Goal: Information Seeking & Learning: Learn about a topic

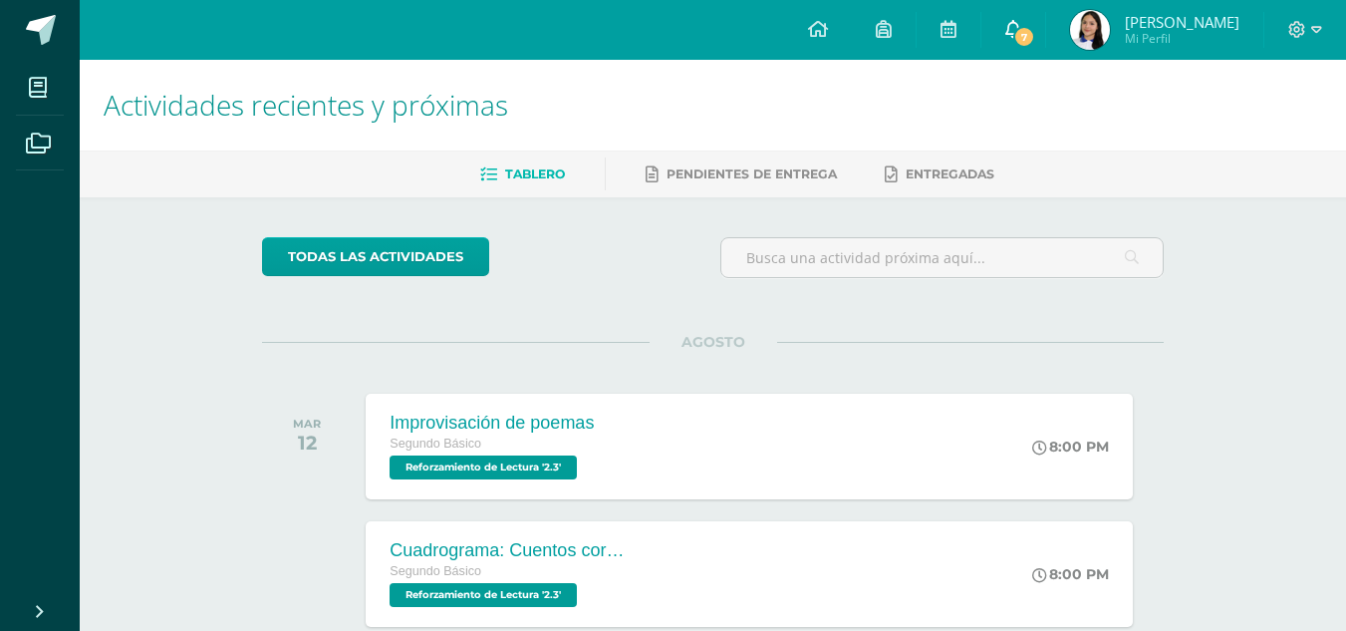
click at [1035, 28] on span "7" at bounding box center [1024, 37] width 22 height 22
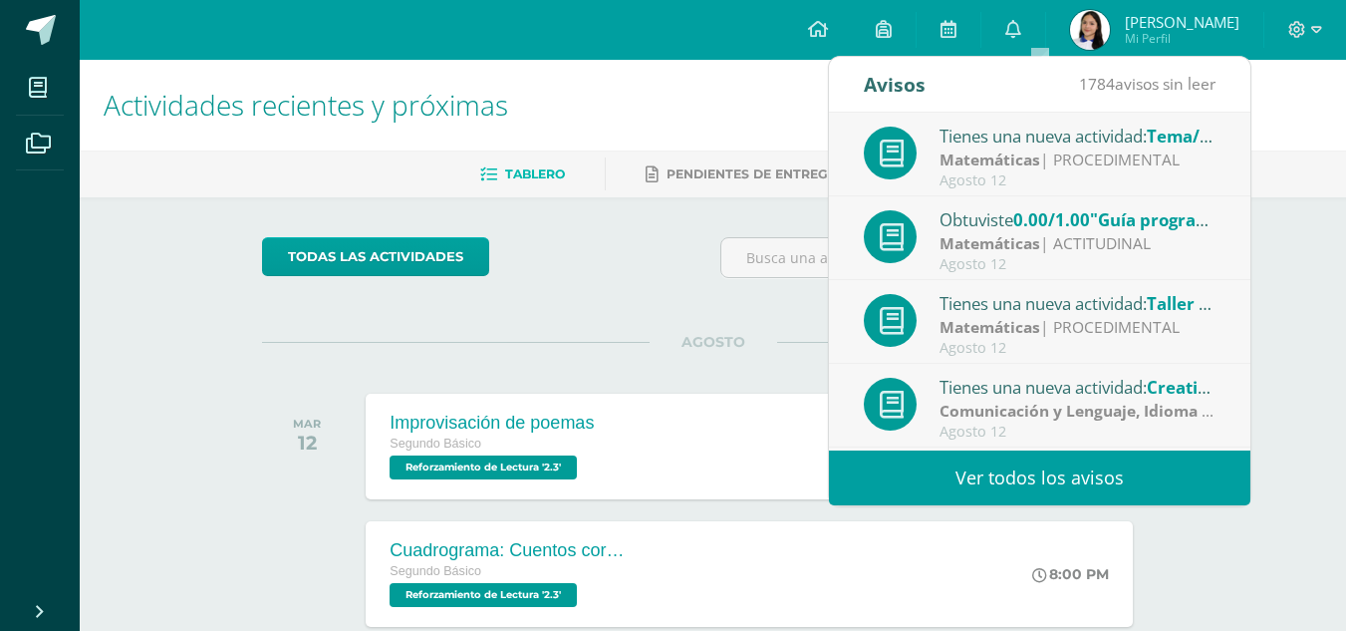
click at [1060, 129] on div "Tienes una nueva actividad: Tema/tarea en ALEKS #1" at bounding box center [1078, 136] width 277 height 26
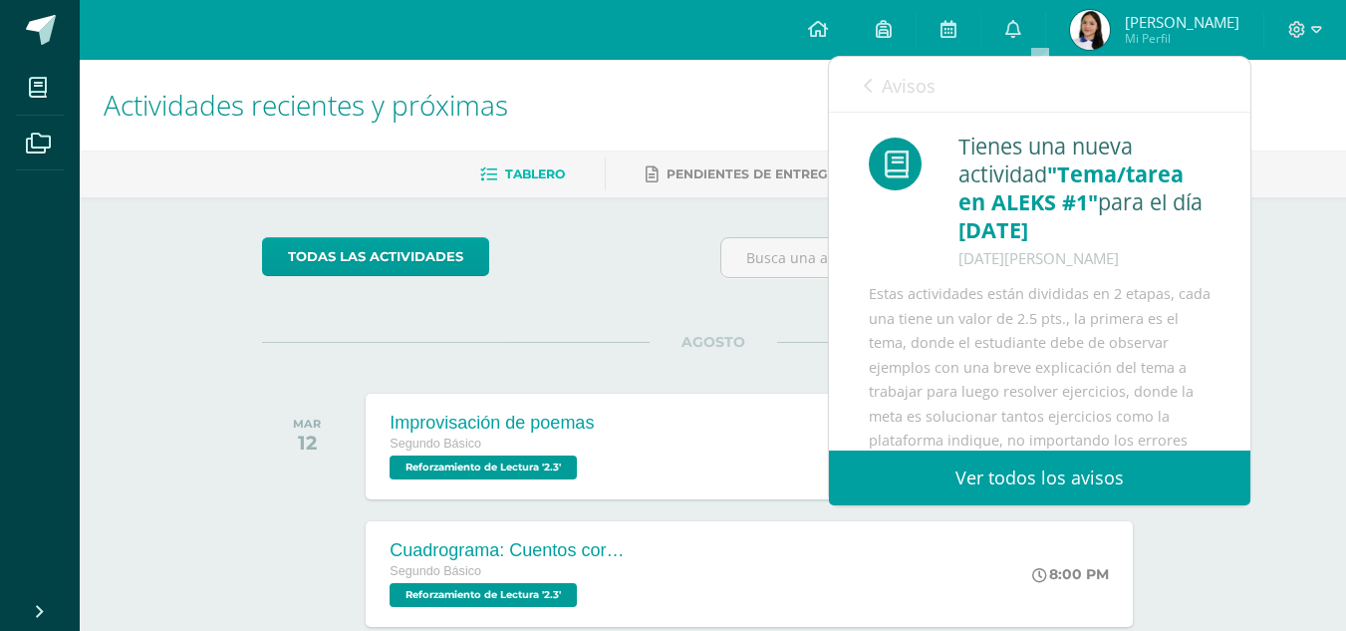
click at [884, 88] on span "Avisos" at bounding box center [909, 86] width 54 height 24
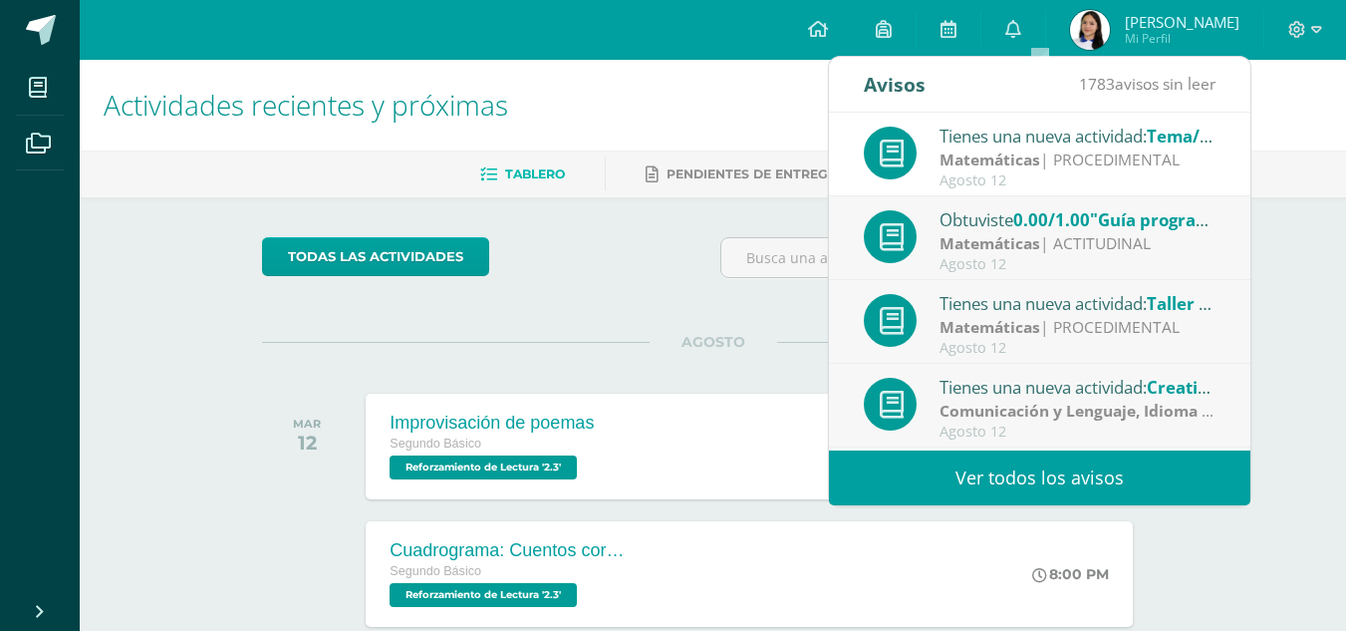
click at [983, 405] on strong "Comunicación y Lenguaje, Idioma Extranjero" at bounding box center [1112, 411] width 344 height 22
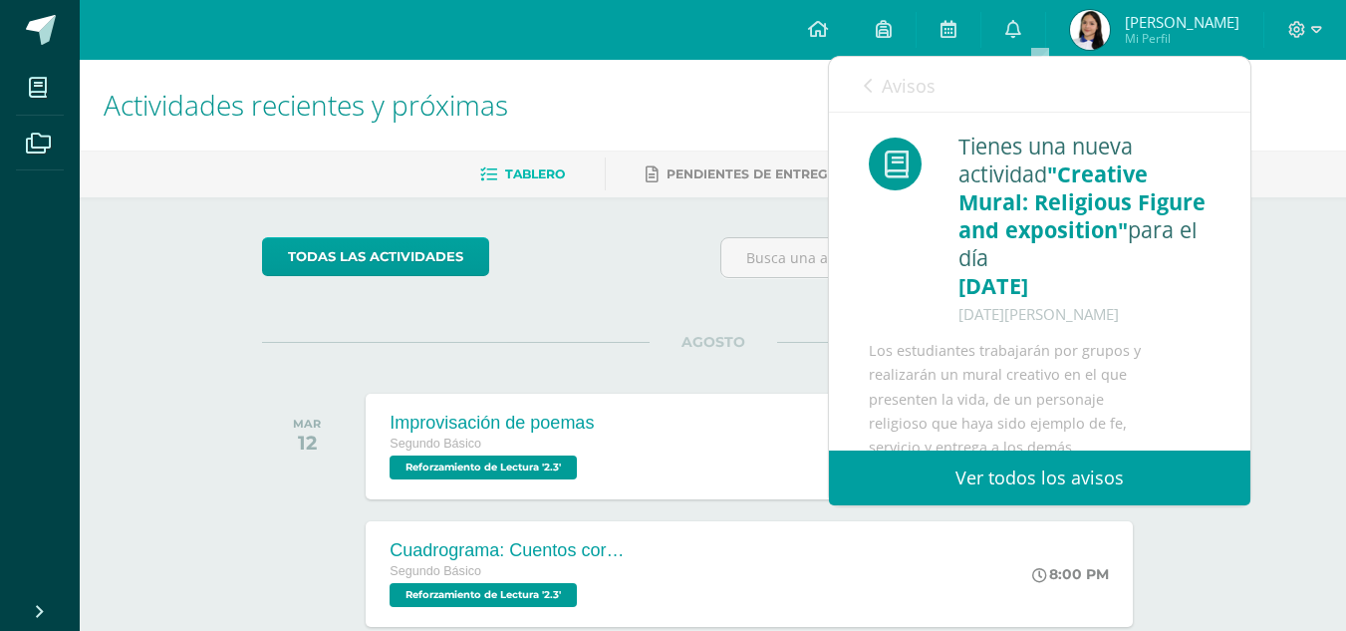
click at [871, 69] on link "Avisos" at bounding box center [900, 85] width 72 height 57
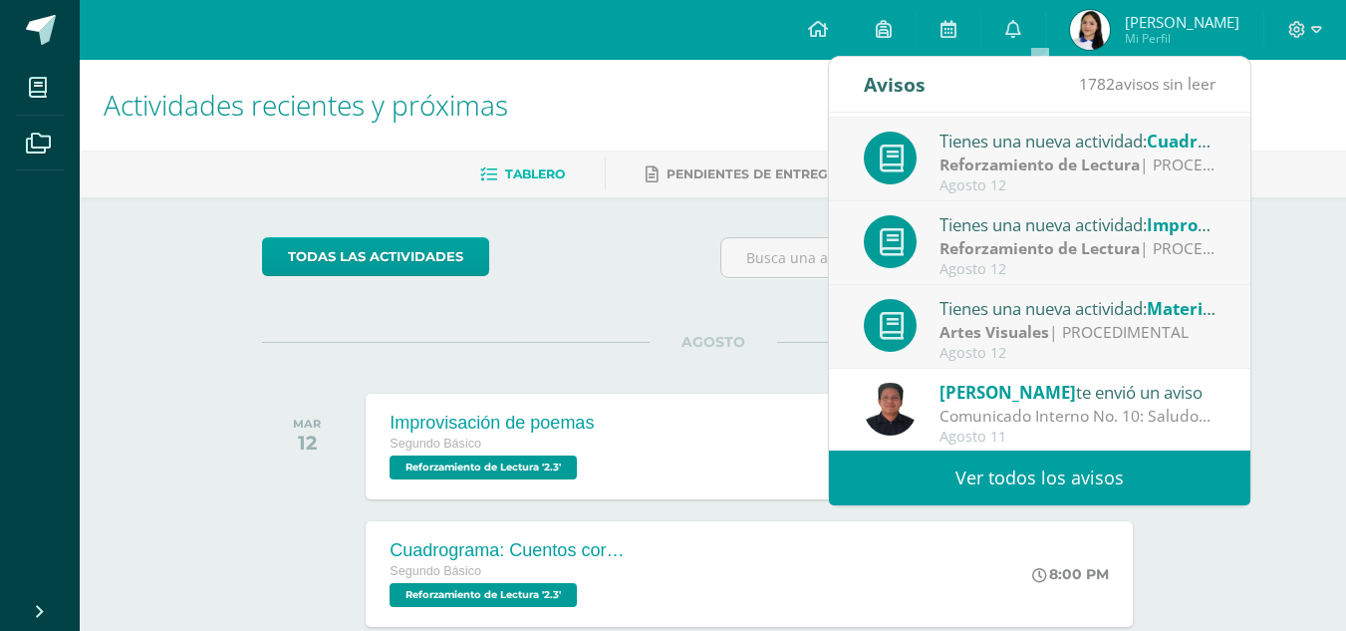
scroll to position [332, 0]
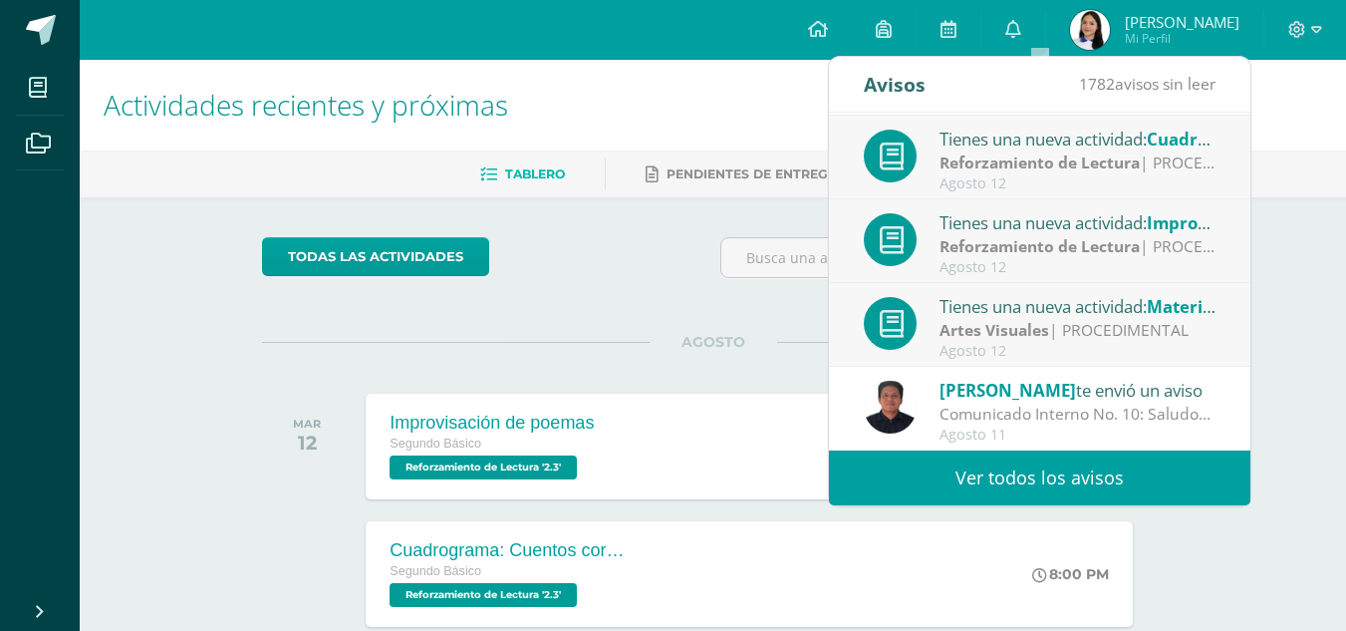
click at [1091, 321] on div "Artes Visuales | PROCEDIMENTAL" at bounding box center [1078, 330] width 277 height 23
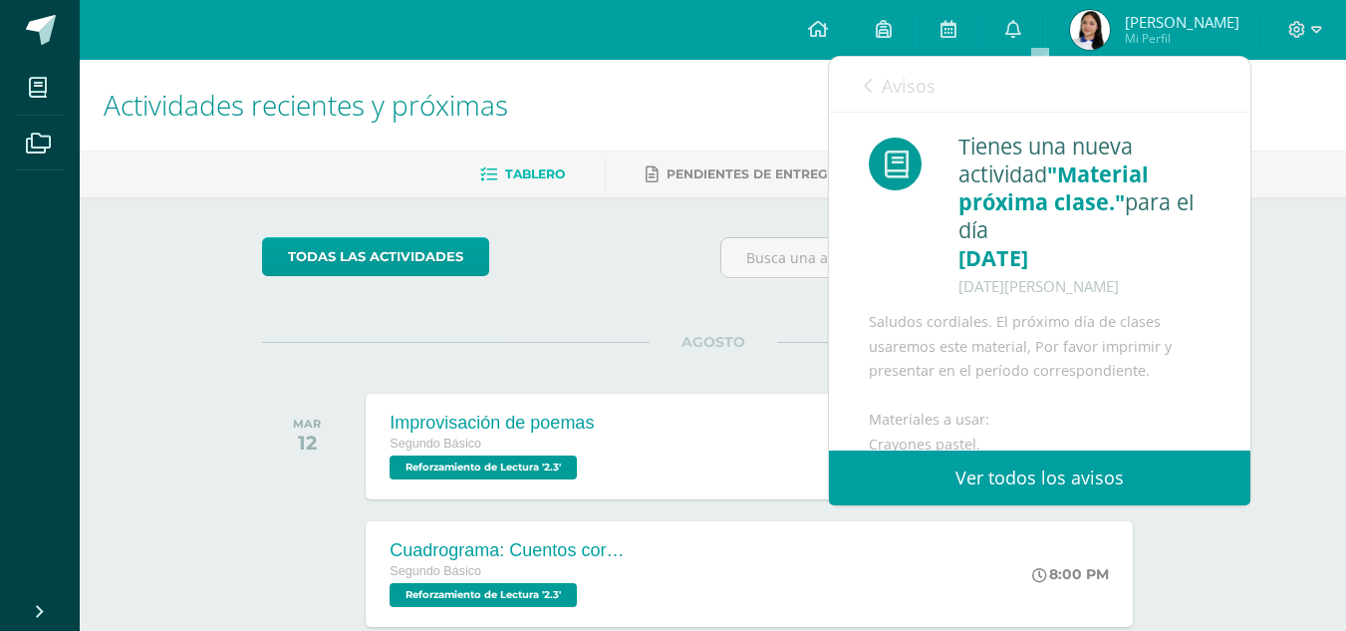
click at [891, 72] on link "Avisos" at bounding box center [900, 85] width 72 height 57
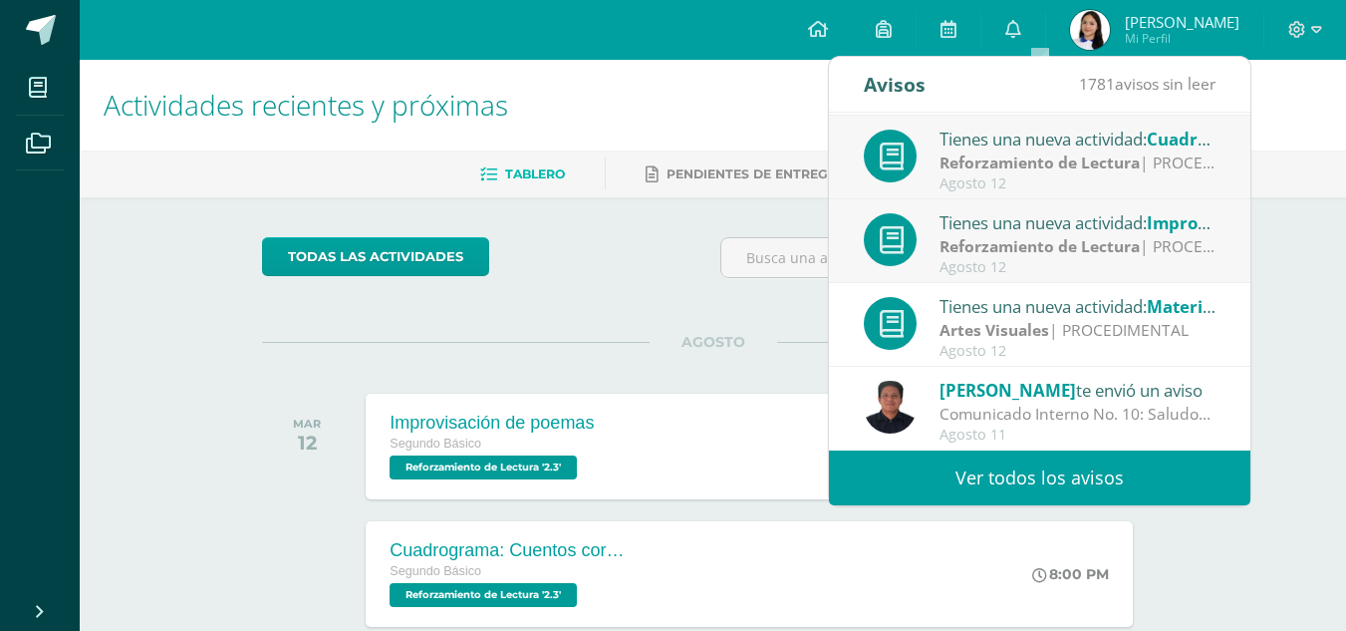
click at [982, 270] on div "Agosto 12" at bounding box center [1078, 267] width 277 height 17
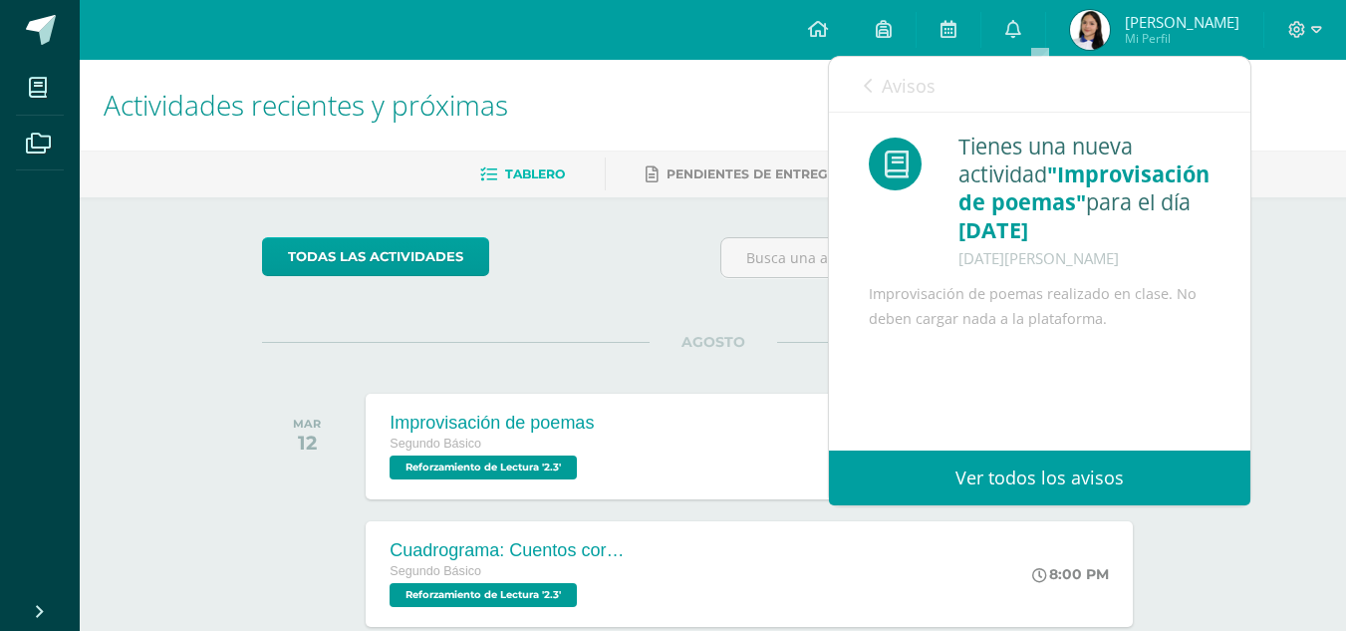
click at [882, 81] on span "Avisos" at bounding box center [909, 86] width 54 height 24
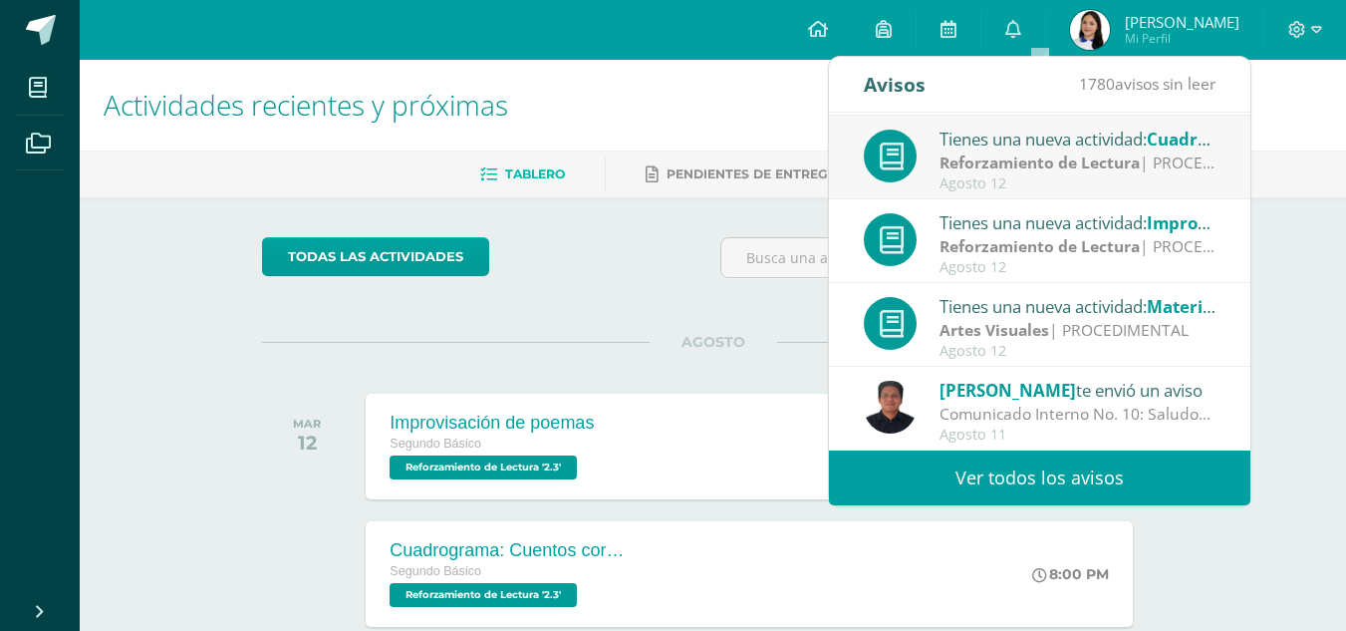
click at [929, 179] on div "Tienes una nueva actividad: Cuadrograma: Cuentos cortos Reforzamiento de Lectur…" at bounding box center [1040, 159] width 352 height 66
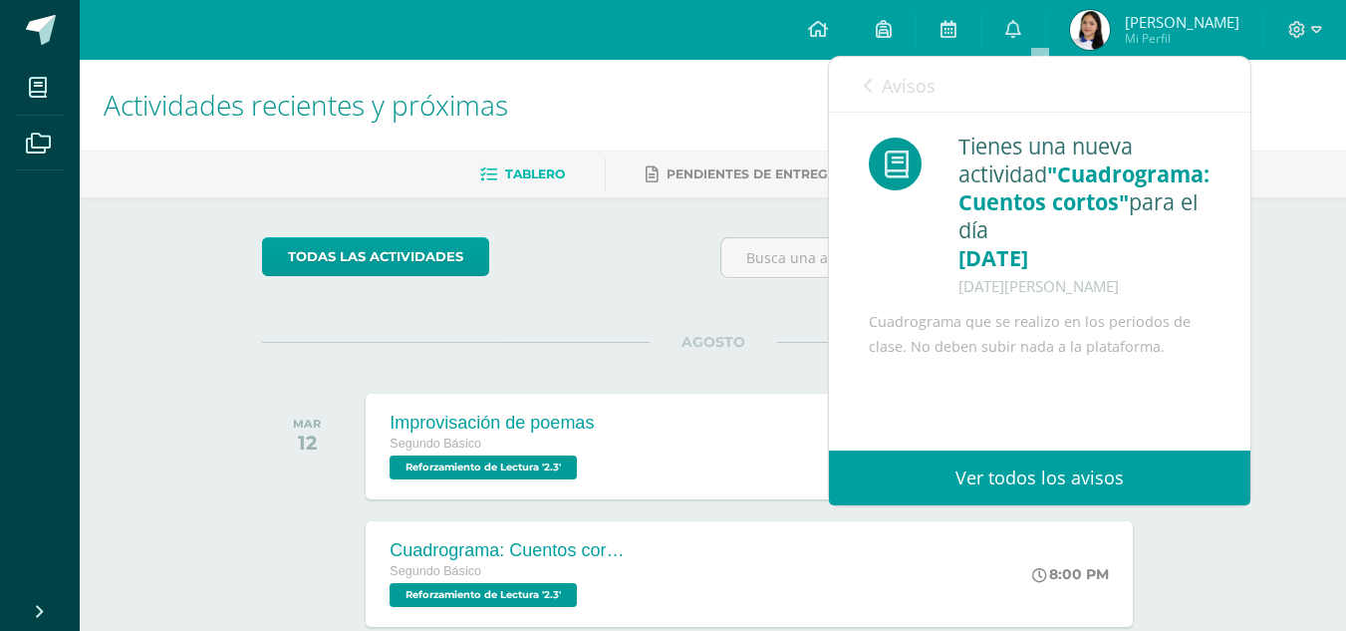
click at [884, 80] on span "Avisos" at bounding box center [909, 86] width 54 height 24
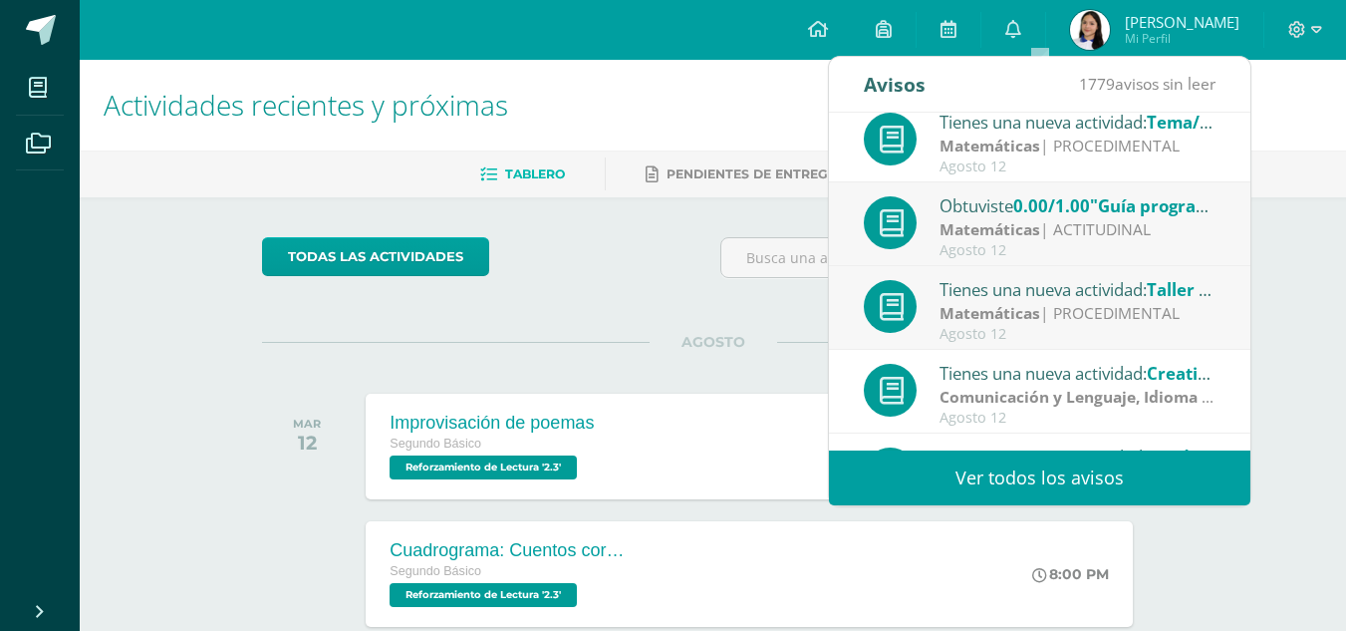
scroll to position [13, 0]
click at [1177, 236] on div "Matemáticas | ACTITUDINAL" at bounding box center [1078, 230] width 277 height 23
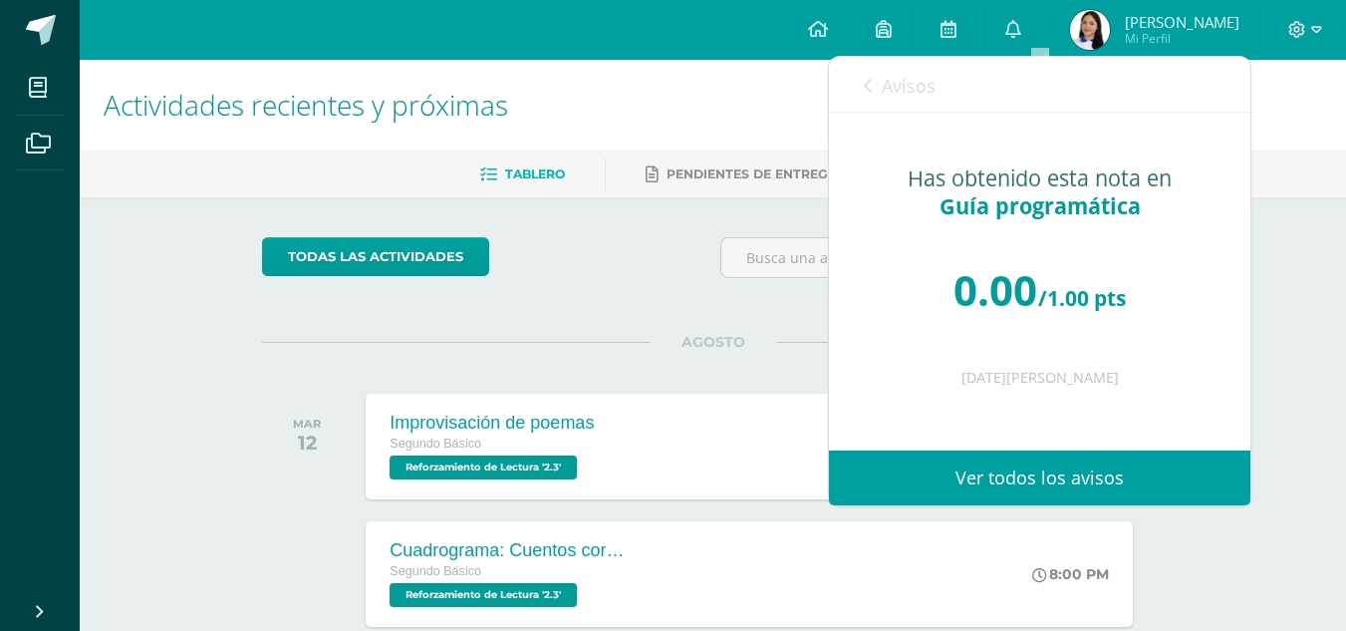
click at [852, 105] on div "Avisos 1778 avisos sin leer Avisos" at bounding box center [1040, 85] width 422 height 56
click at [874, 90] on link "Avisos" at bounding box center [900, 85] width 72 height 57
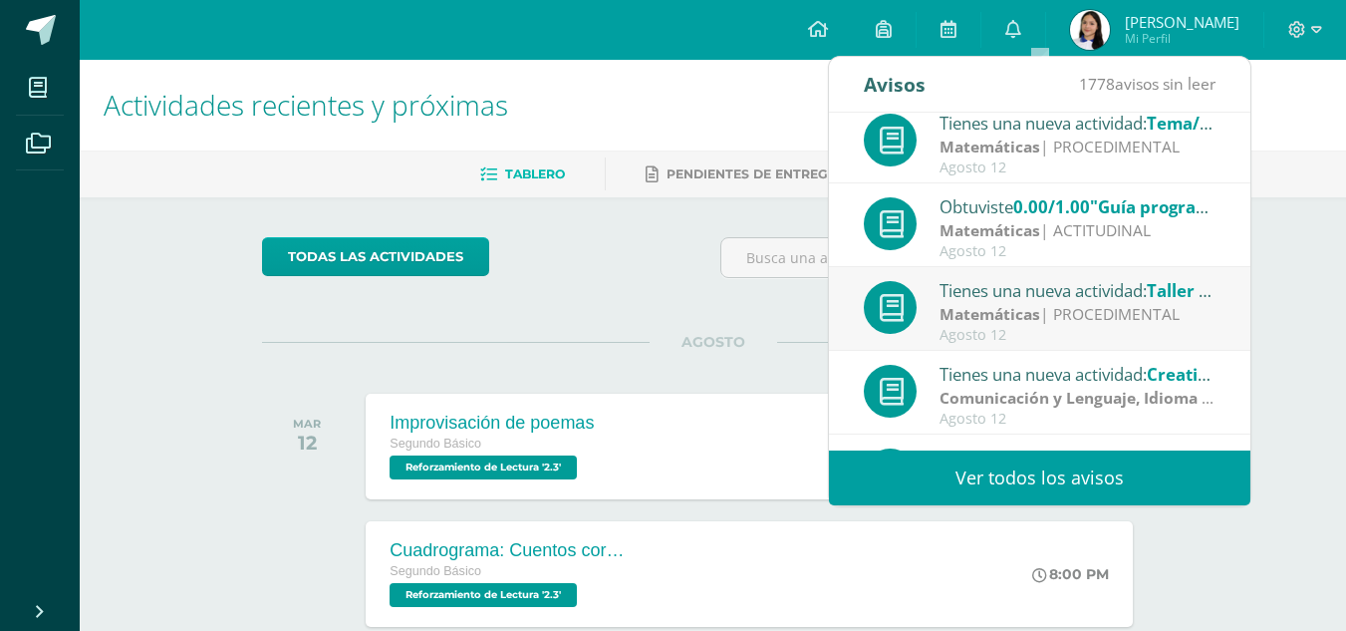
click at [952, 289] on div "Tienes una nueva actividad: Taller #1" at bounding box center [1078, 290] width 277 height 26
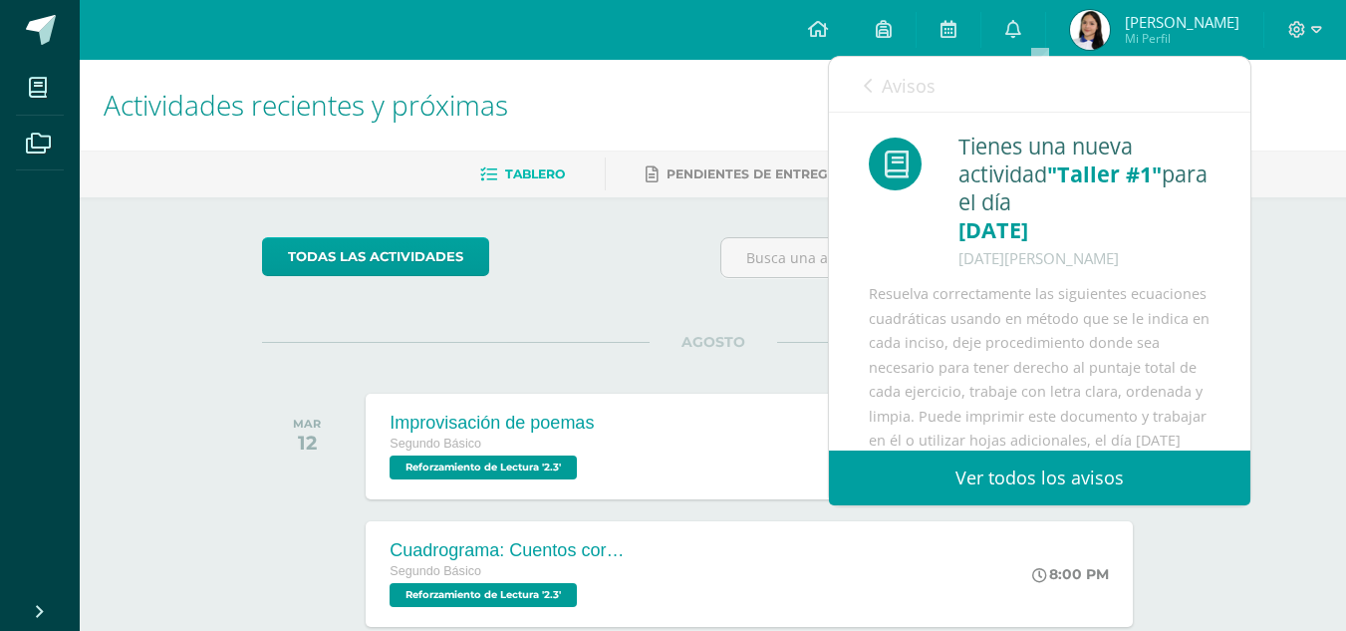
click at [901, 85] on span "Avisos" at bounding box center [909, 86] width 54 height 24
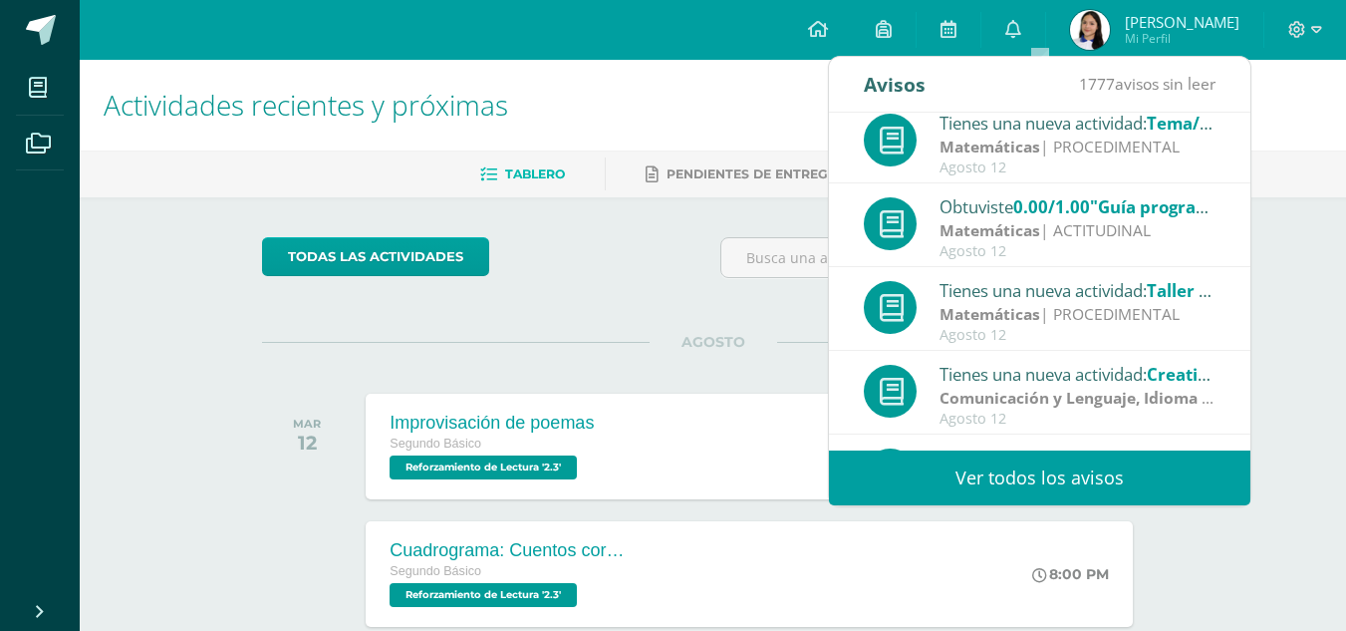
drag, startPoint x: 1258, startPoint y: 128, endPoint x: 1242, endPoint y: 124, distance: 16.4
click at [1242, 124] on h1 "Actividades recientes y próximas" at bounding box center [713, 105] width 1219 height 91
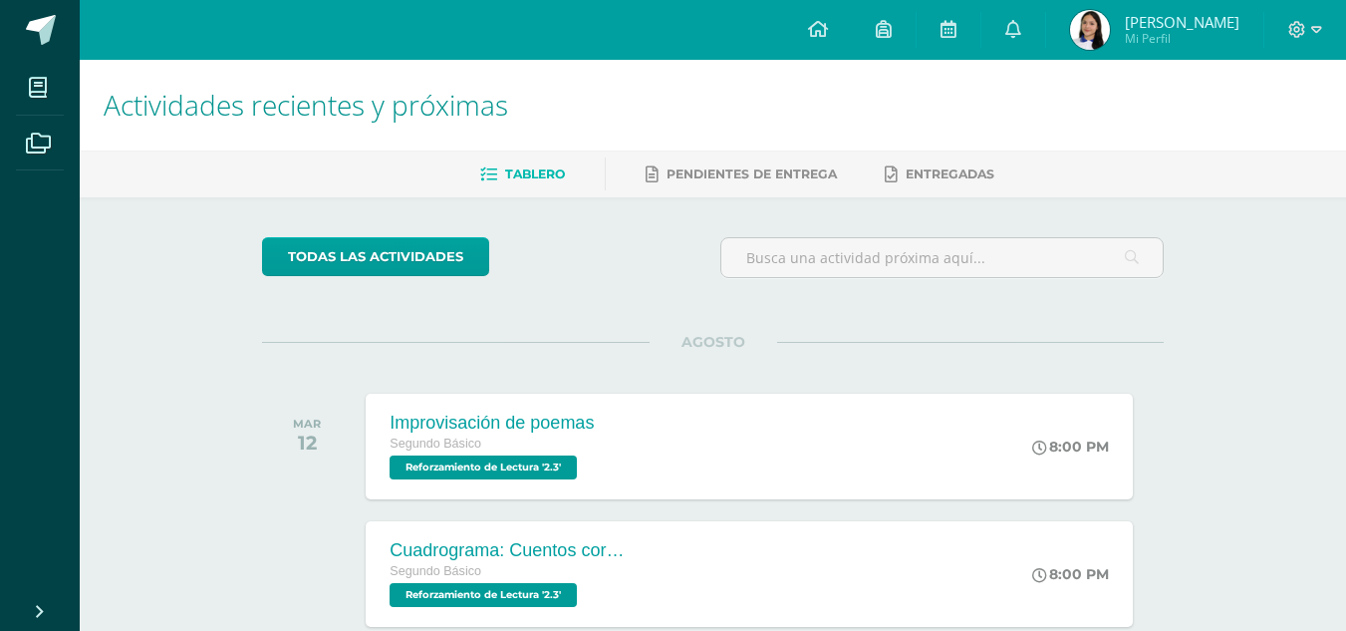
click at [1242, 124] on h1 "Actividades recientes y próximas" at bounding box center [713, 105] width 1219 height 91
click at [646, 451] on div "Improvisación de poemas Segundo Básico Reforzamiento de Lectura '2.3' 8:00 PM I…" at bounding box center [750, 446] width 774 height 107
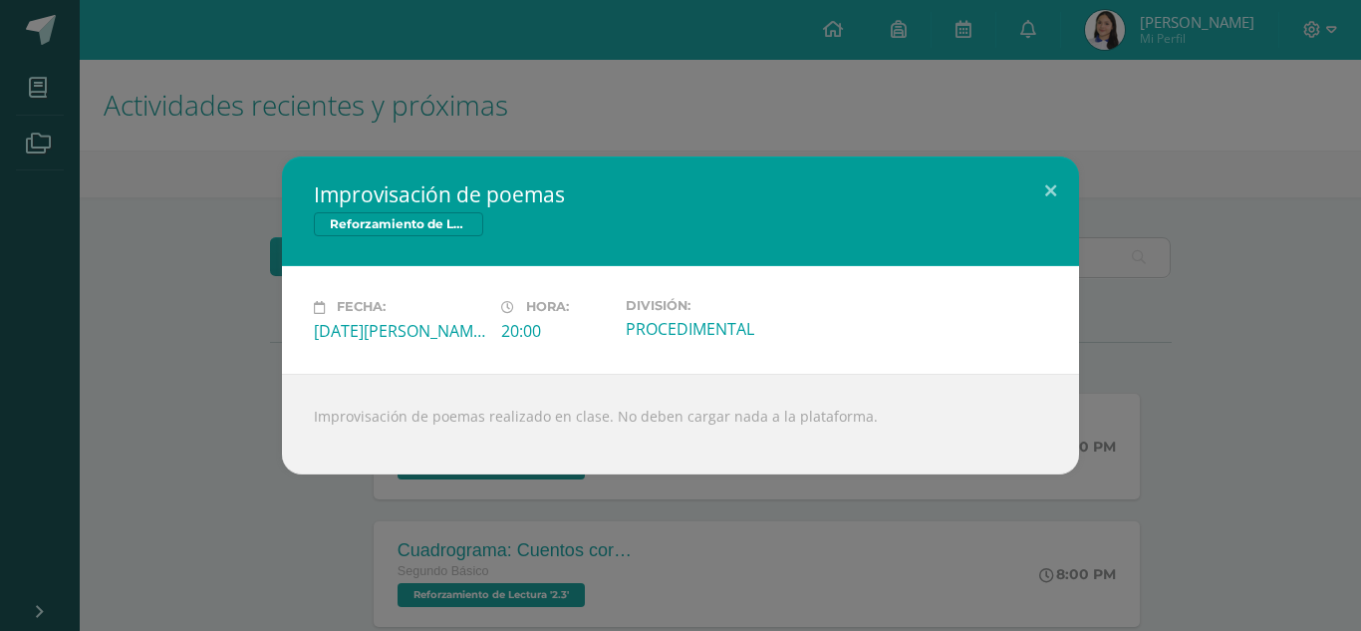
click at [175, 130] on div "Improvisación de poemas Reforzamiento de Lectura Fecha: [DATE][PERSON_NAME] Hor…" at bounding box center [680, 315] width 1361 height 631
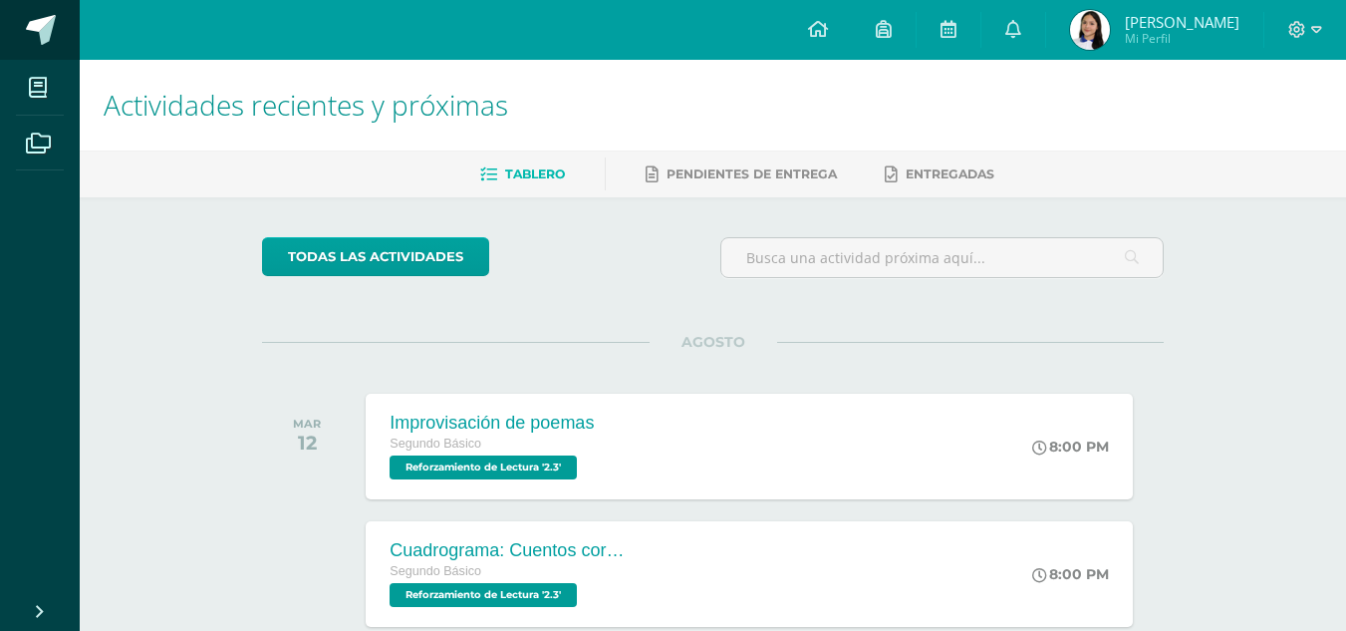
click at [49, 44] on span at bounding box center [41, 30] width 30 height 30
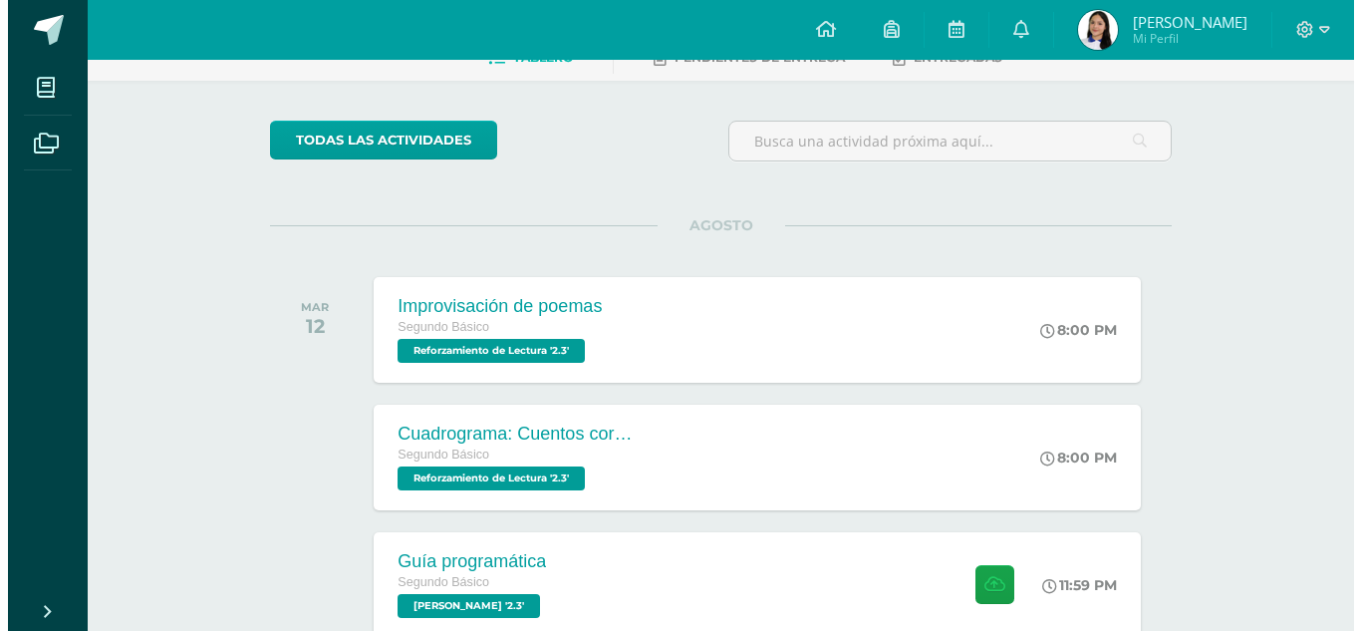
scroll to position [129, 0]
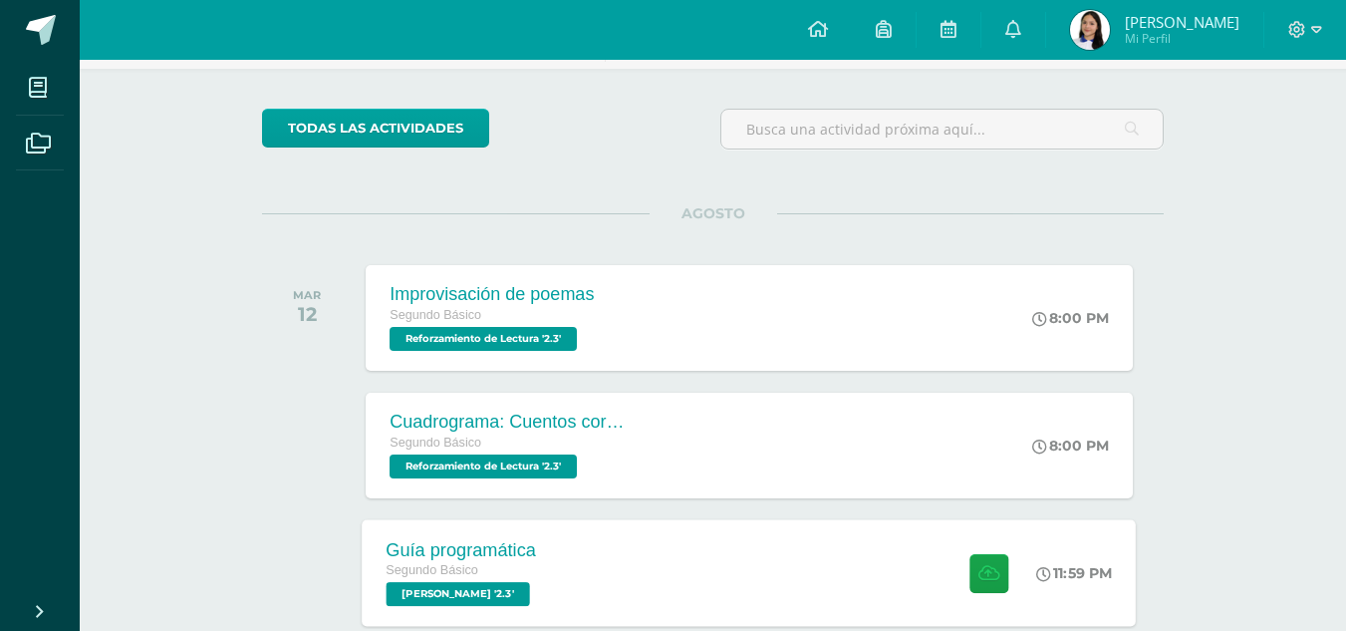
click at [800, 559] on div "Guía programática Segundo Básico PEREL '2.3' 11:59 PM Guía programática PEREL" at bounding box center [750, 572] width 774 height 107
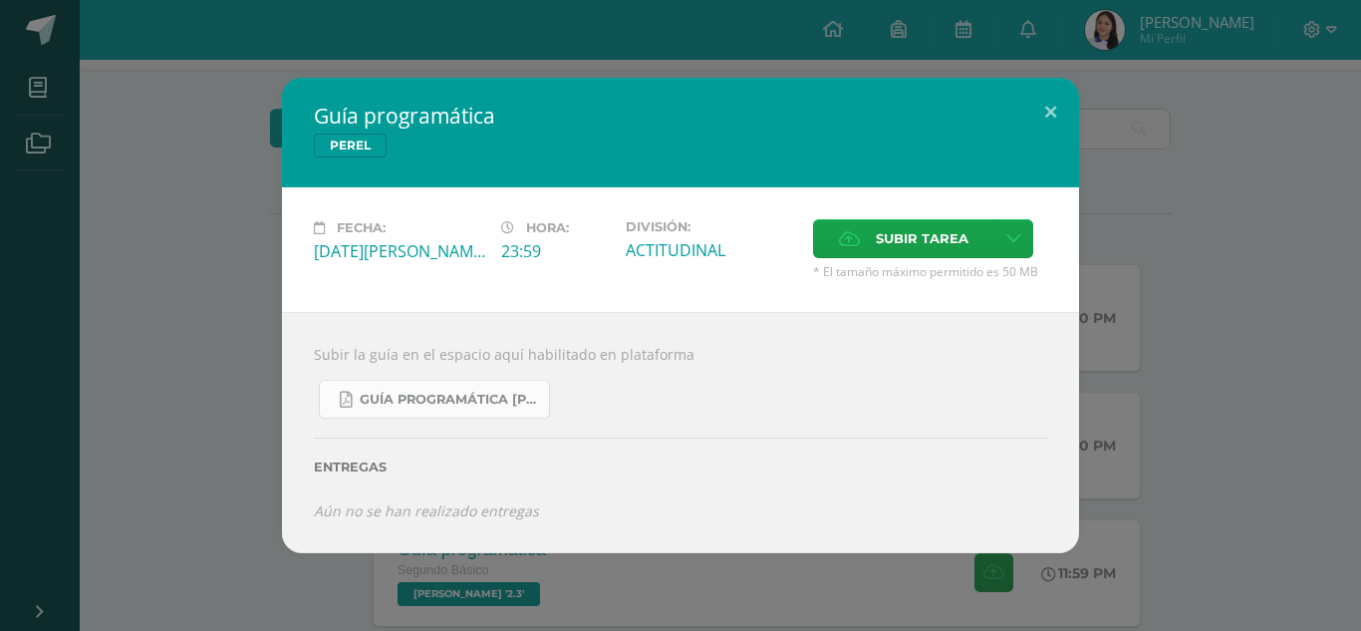
click at [399, 395] on span "Guía Programática PEREL 2do Básico - Bloque 3 - Profe. Julio Villatoro.pdf" at bounding box center [449, 400] width 179 height 16
